Goal: Task Accomplishment & Management: Complete application form

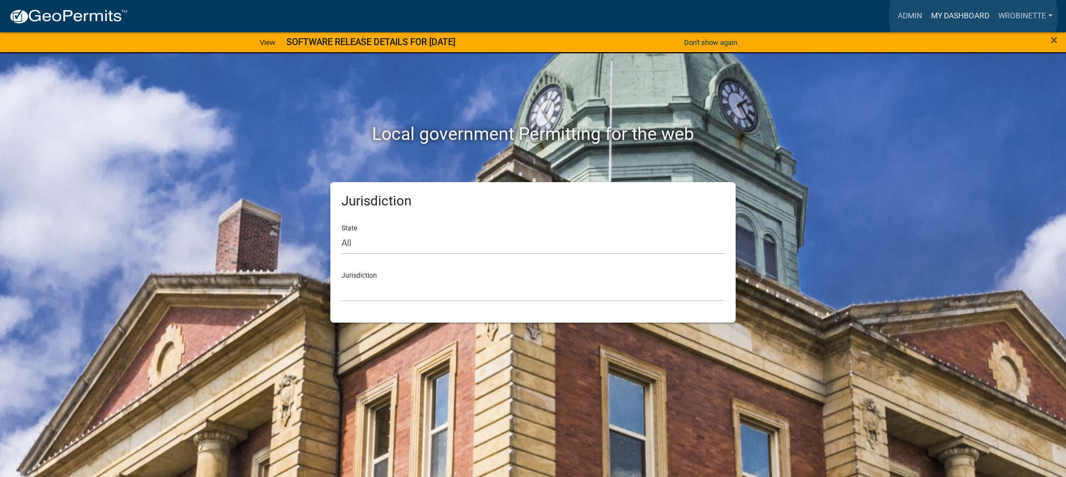
click at [973, 16] on link "My Dashboard" at bounding box center [959, 16] width 67 height 21
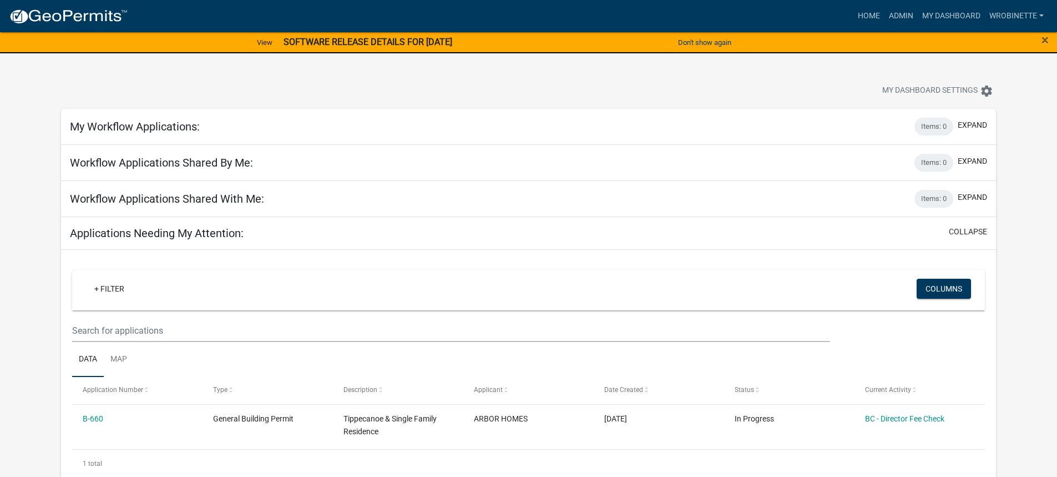
scroll to position [55, 0]
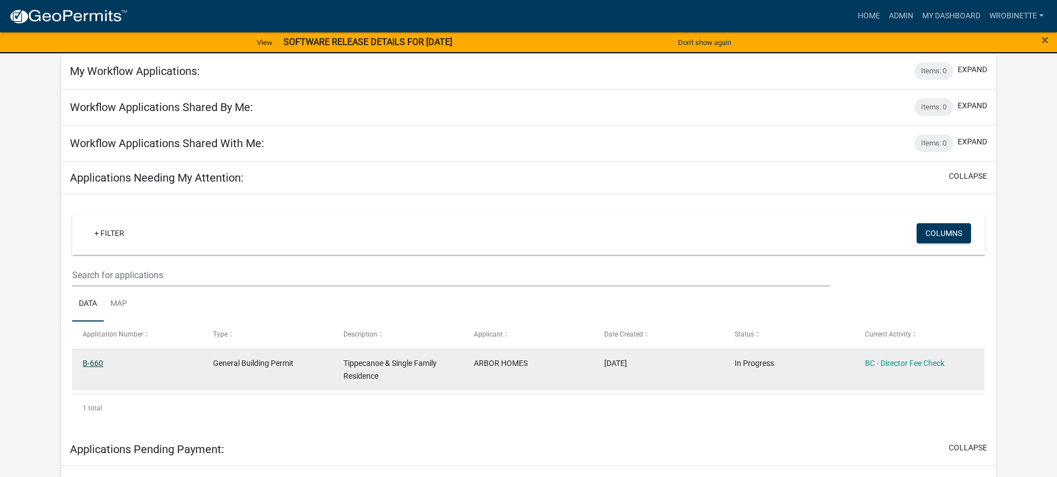
click at [96, 359] on link "B-660" at bounding box center [93, 363] width 21 height 9
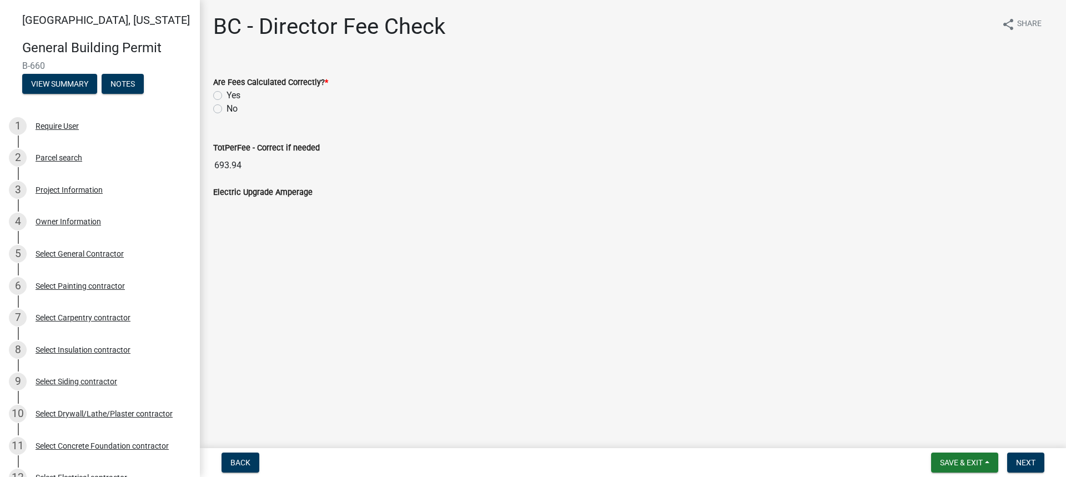
click at [226, 93] on label "Yes" at bounding box center [233, 95] width 14 height 13
click at [226, 93] on input "Yes" at bounding box center [229, 92] width 7 height 7
radio input "true"
click at [1031, 462] on span "Next" at bounding box center [1025, 462] width 19 height 9
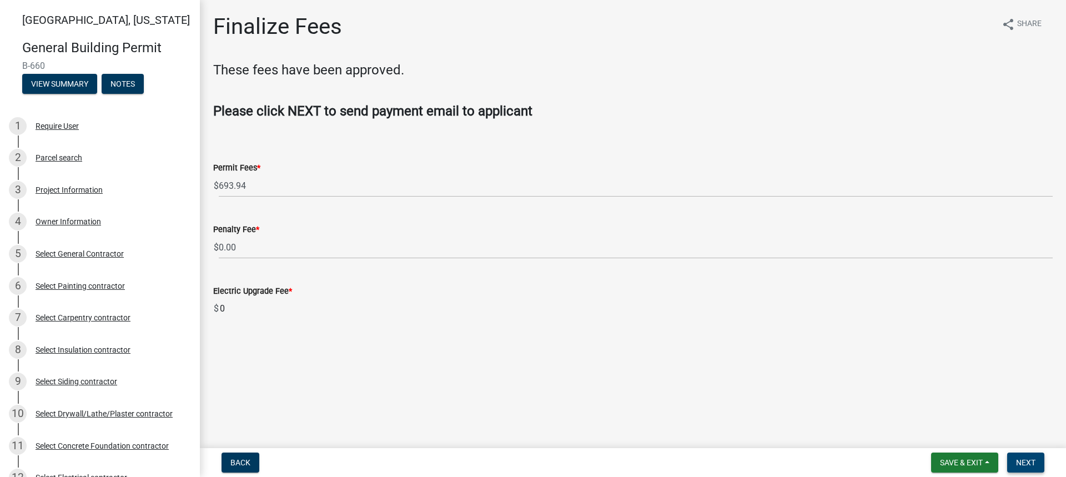
click at [1027, 462] on span "Next" at bounding box center [1025, 462] width 19 height 9
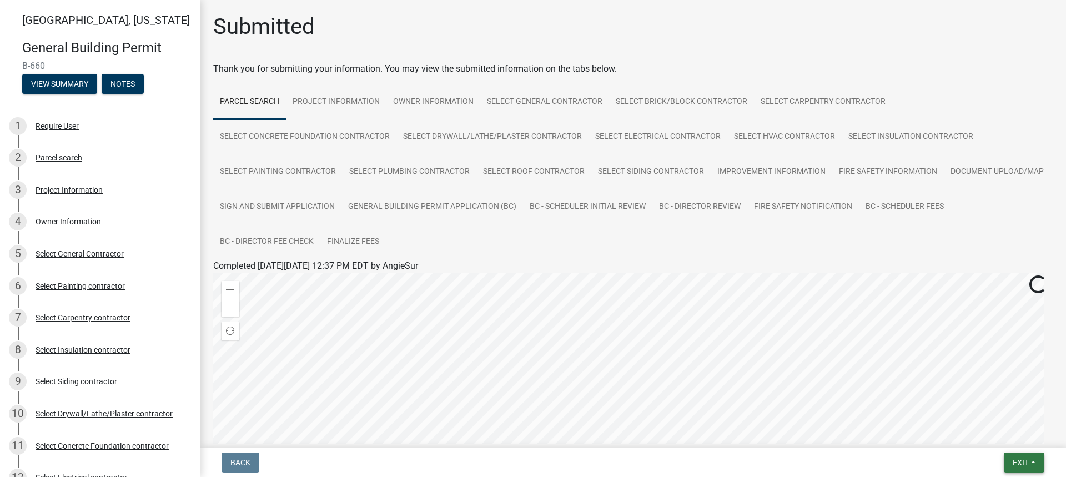
click at [1020, 462] on span "Exit" at bounding box center [1020, 462] width 16 height 9
click at [985, 436] on button "Save & Exit" at bounding box center [999, 433] width 89 height 27
